Goal: Transaction & Acquisition: Purchase product/service

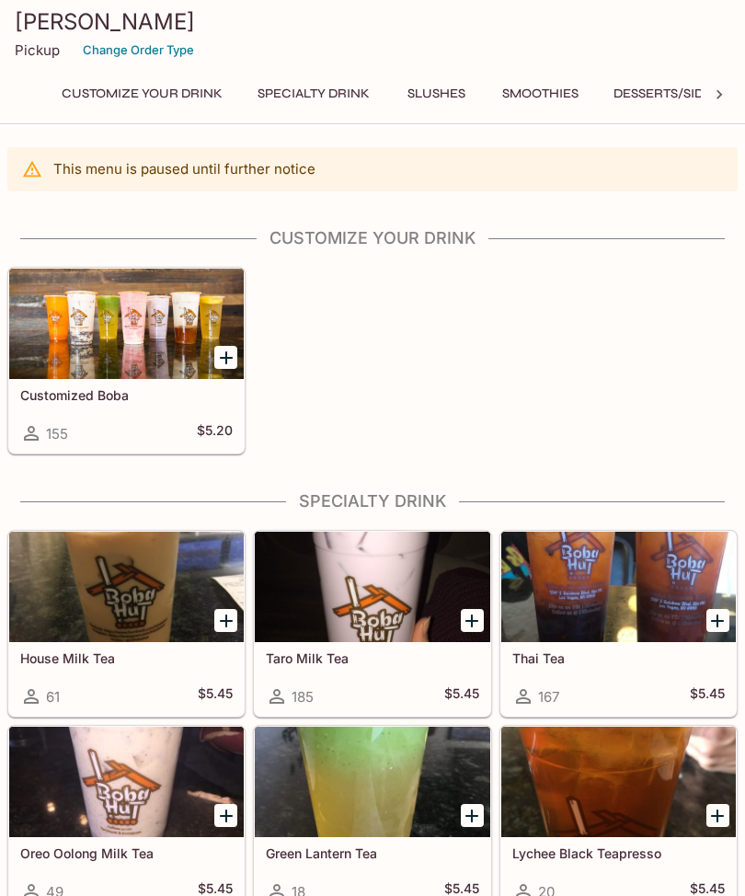
click at [72, 564] on div at bounding box center [126, 587] width 235 height 110
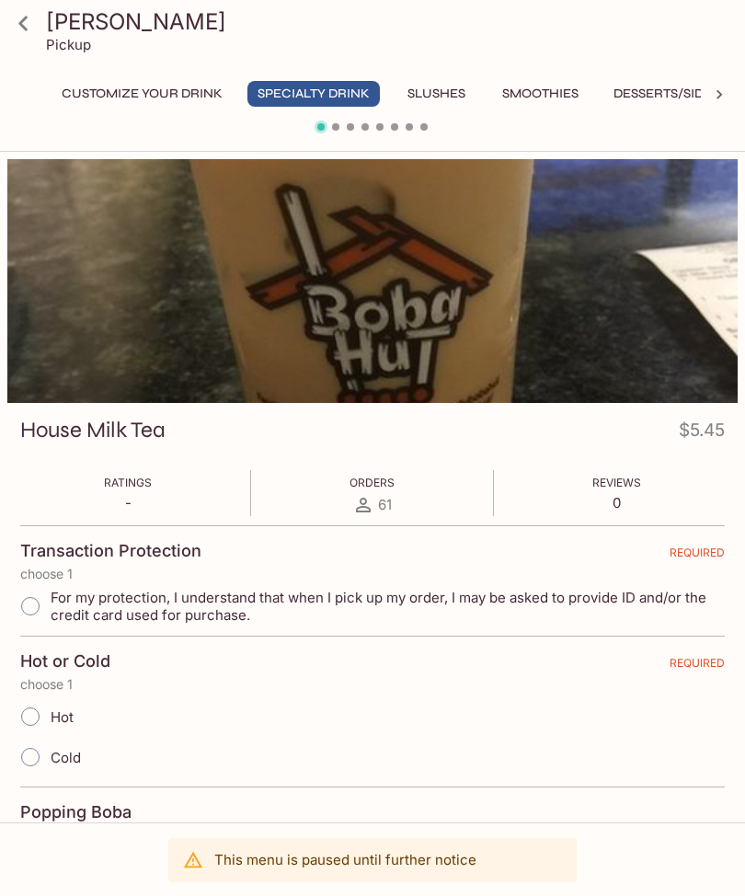
click at [227, 312] on div at bounding box center [372, 281] width 731 height 244
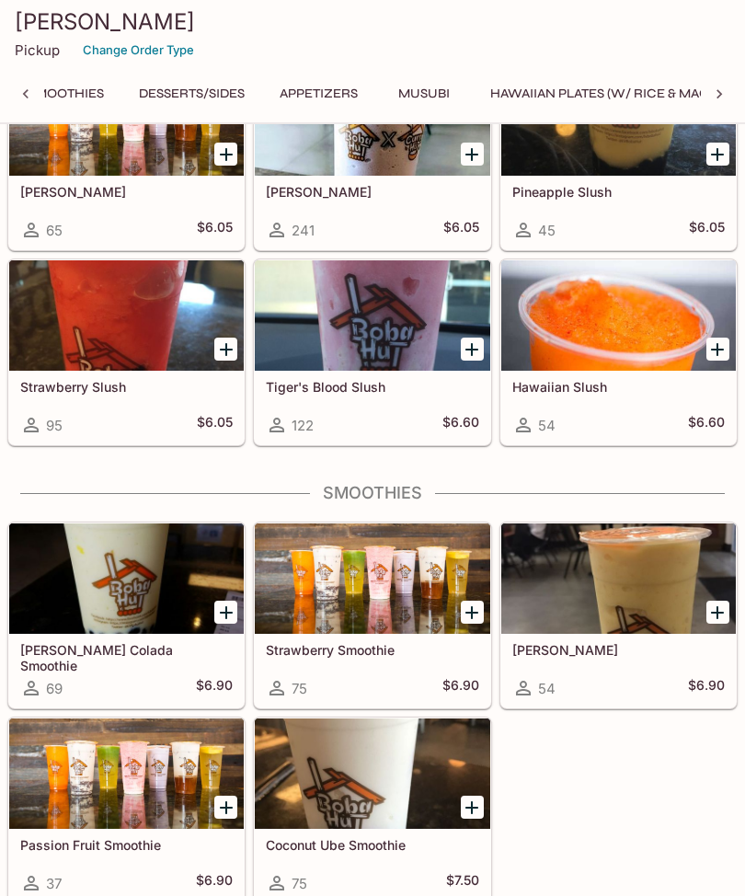
scroll to position [0, 473]
click at [431, 98] on button "Musubi" at bounding box center [426, 94] width 83 height 26
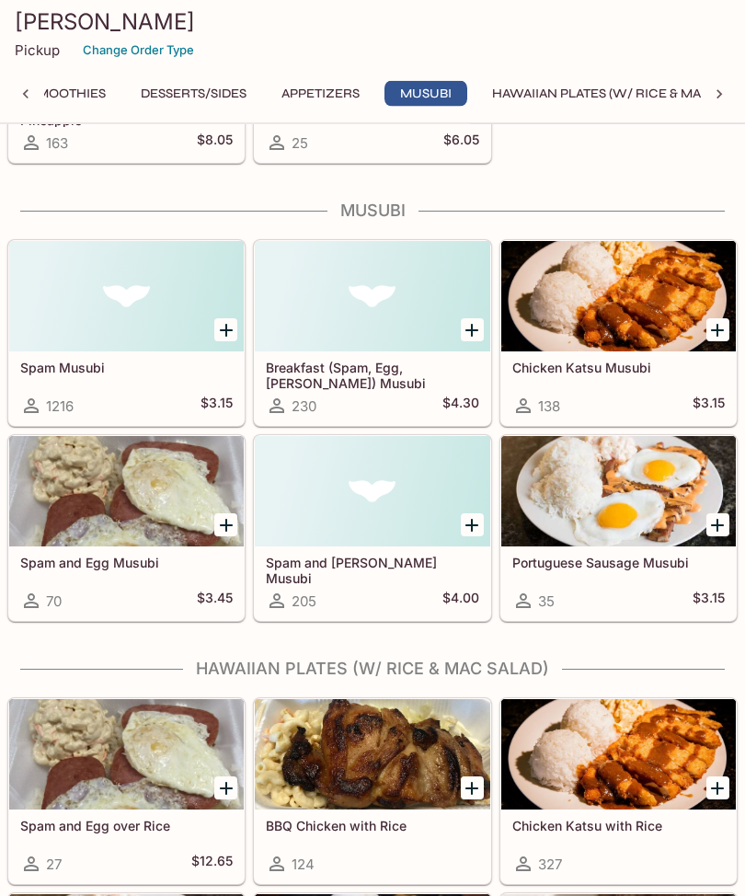
scroll to position [3017, 0]
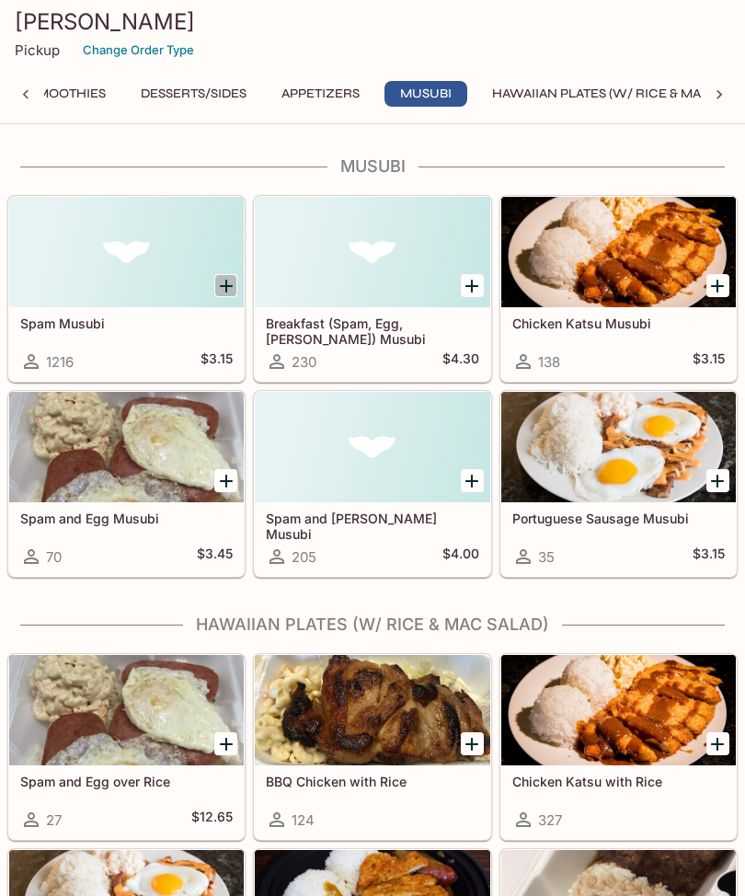
click at [225, 275] on icon "Add Spam Musubi" at bounding box center [226, 286] width 22 height 22
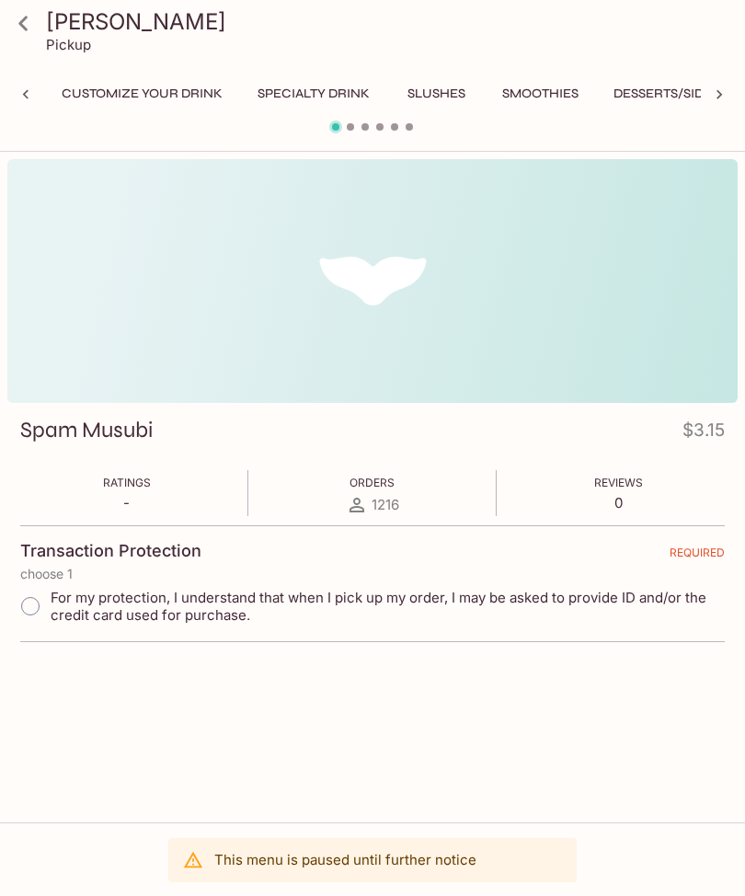
scroll to position [0, 246]
click at [4, 29] on link at bounding box center [23, 23] width 46 height 46
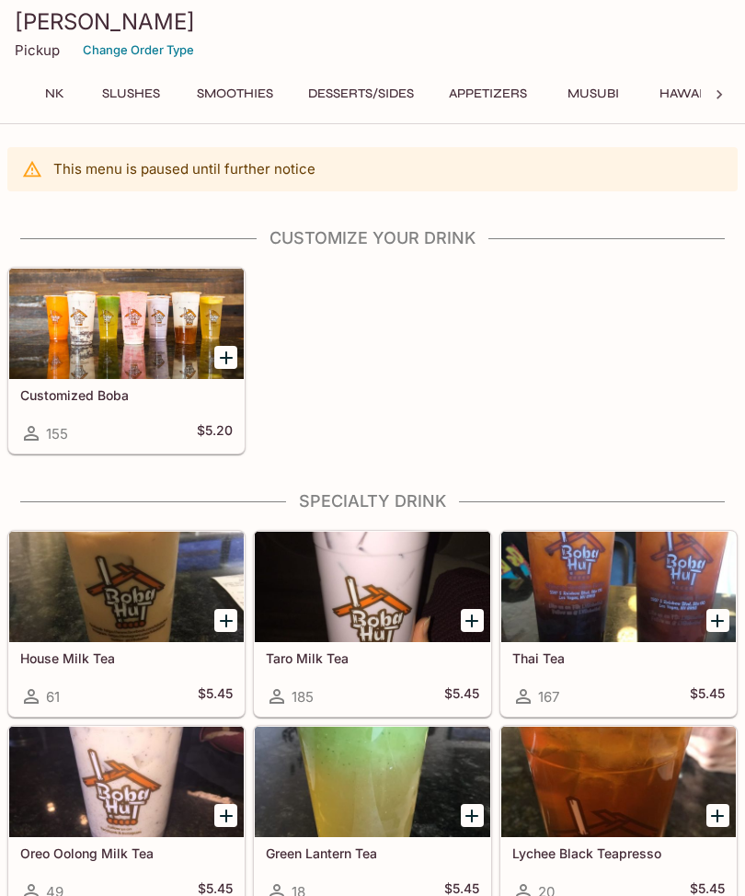
scroll to position [0, 330]
click at [567, 98] on button "Musubi" at bounding box center [568, 94] width 83 height 26
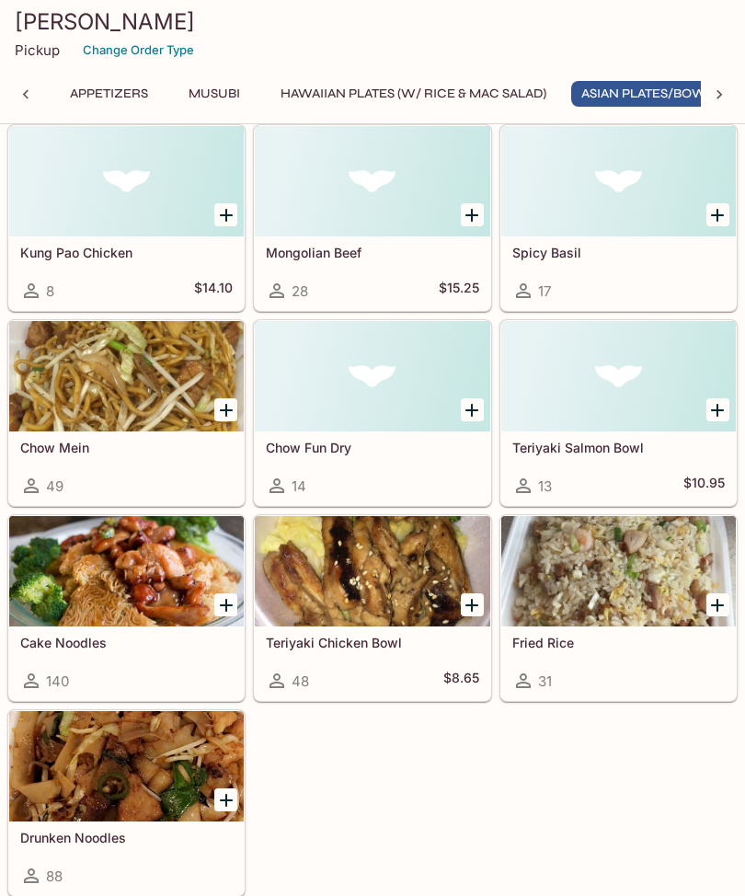
scroll to position [0, 730]
click at [560, 600] on div at bounding box center [619, 571] width 235 height 110
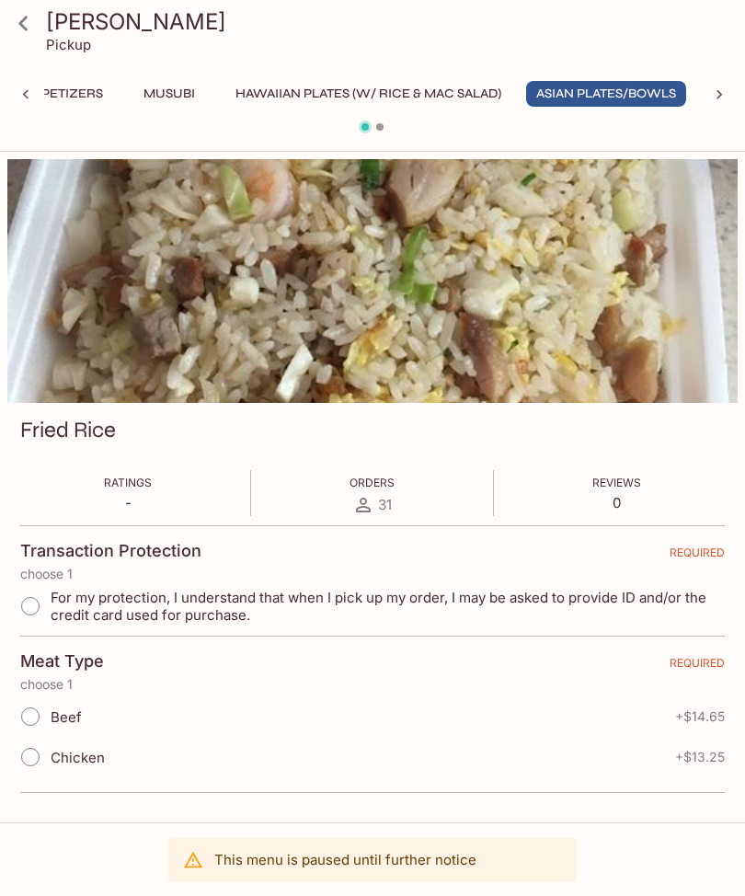
click at [167, 93] on button "Musubi" at bounding box center [169, 94] width 83 height 26
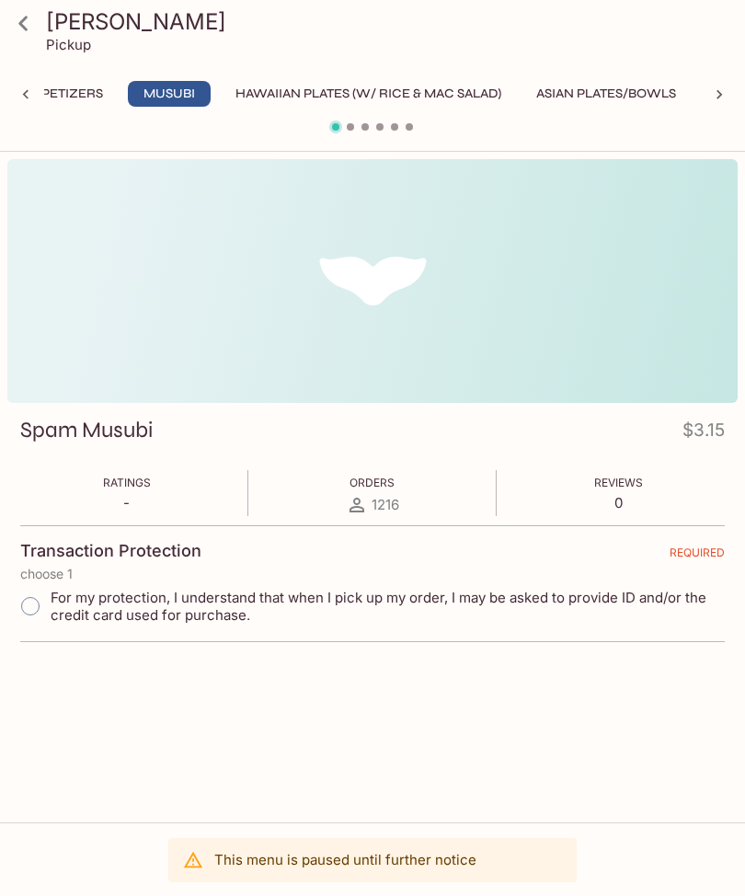
click at [25, 30] on icon at bounding box center [23, 23] width 32 height 32
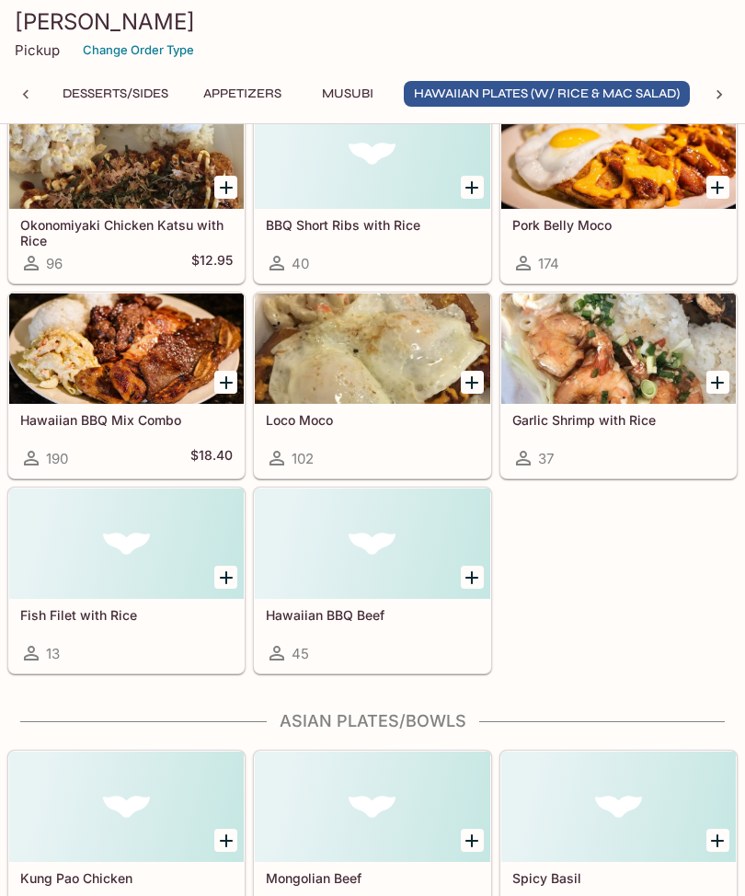
scroll to position [3963, 0]
